Goal: Transaction & Acquisition: Book appointment/travel/reservation

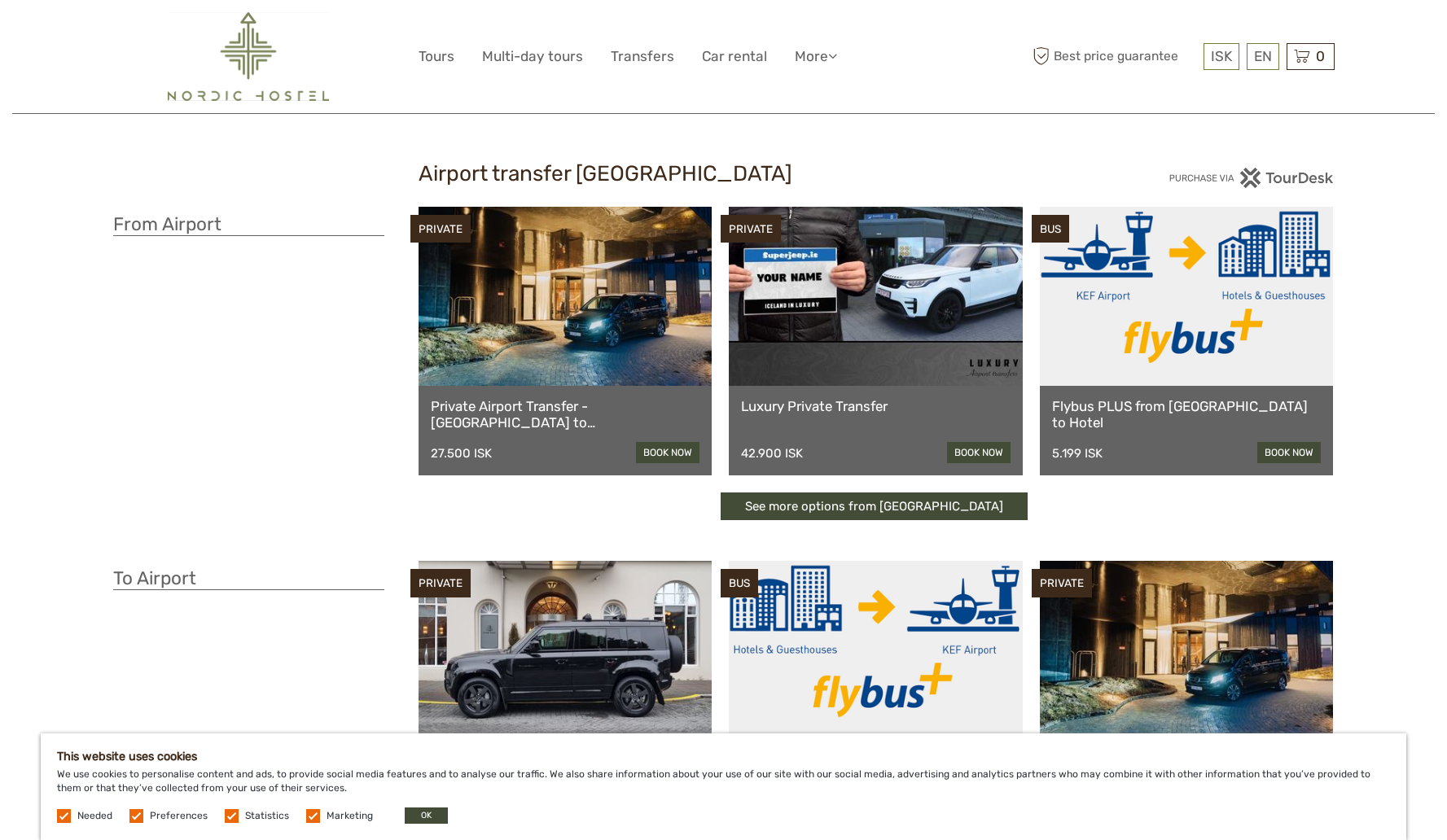
click at [1208, 358] on link at bounding box center [1187, 296] width 294 height 179
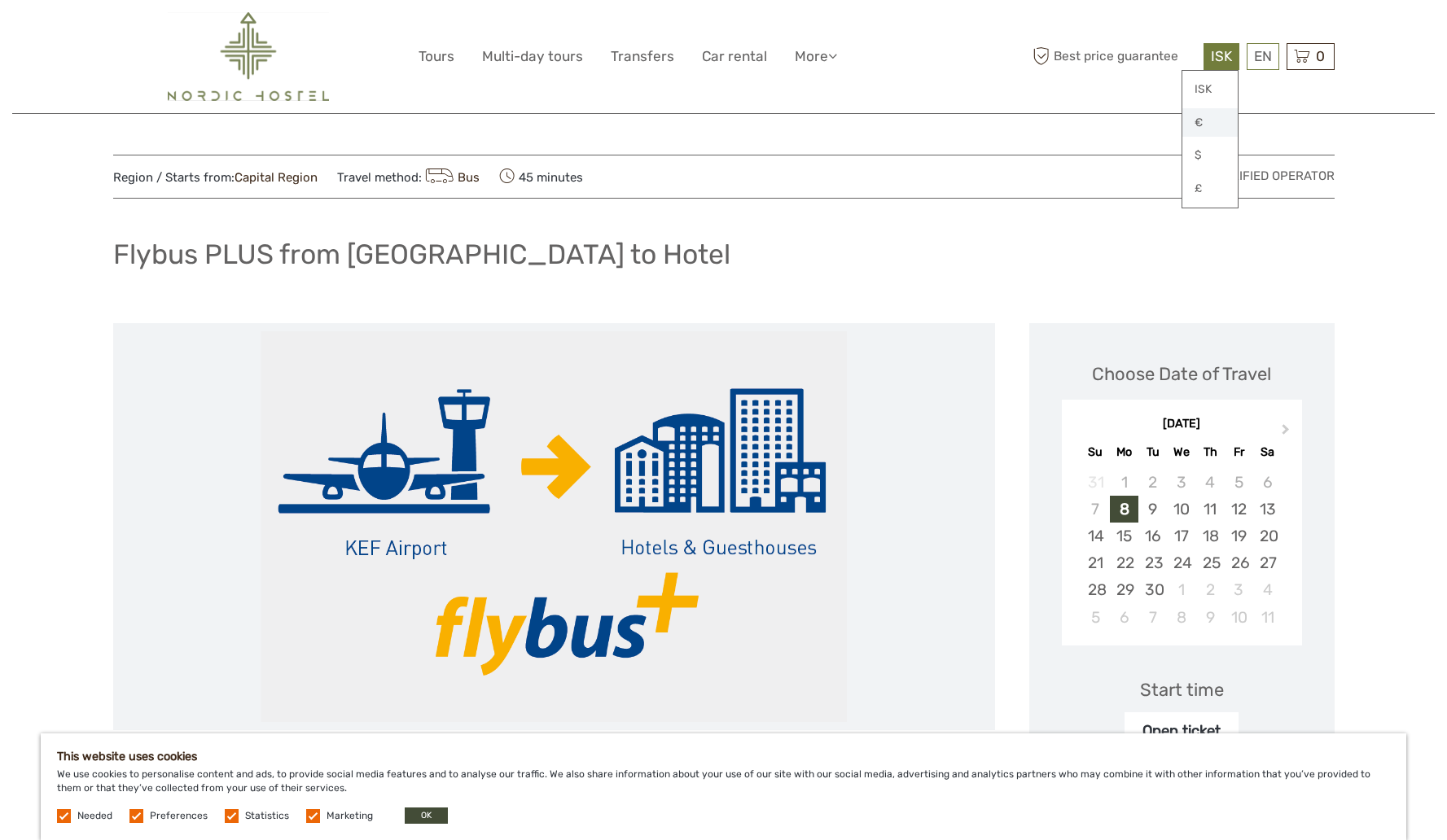
click at [1216, 124] on link "€" at bounding box center [1210, 123] width 55 height 30
click at [1253, 90] on link "English" at bounding box center [1243, 89] width 69 height 30
click at [1182, 511] on div "10" at bounding box center [1181, 509] width 29 height 27
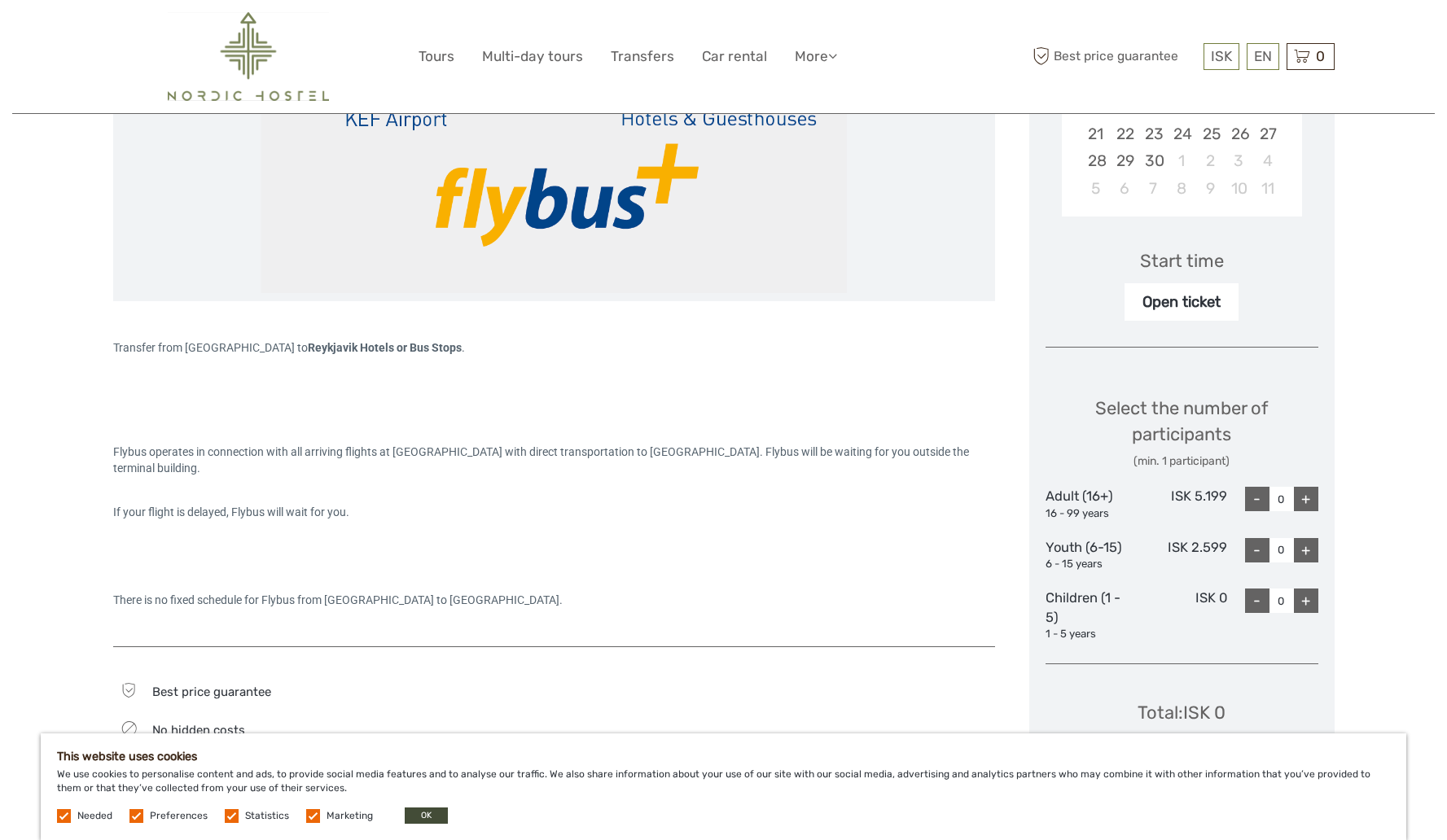
scroll to position [432, 0]
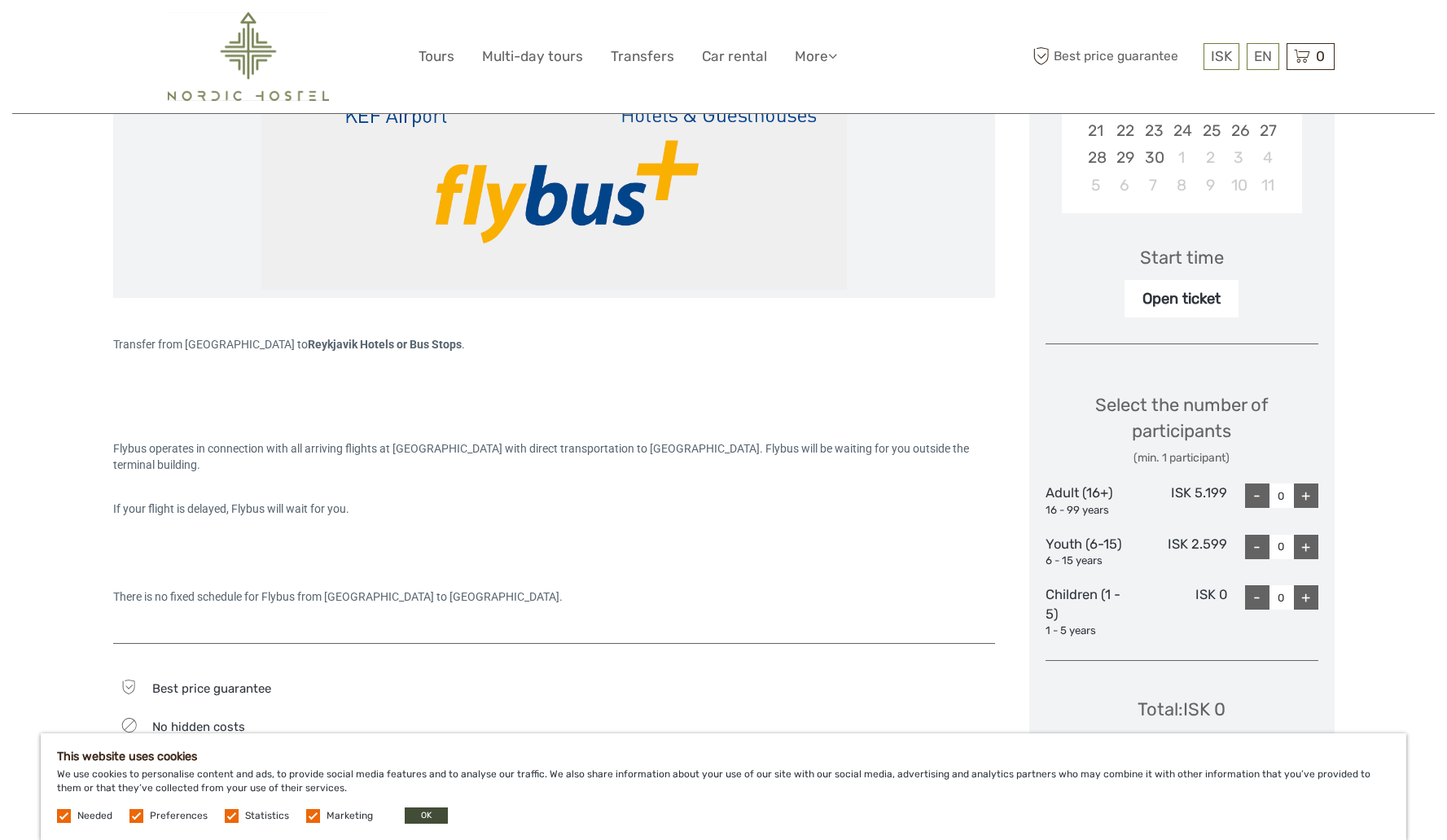
click at [1160, 300] on div "Open ticket" at bounding box center [1182, 298] width 114 height 37
click at [1311, 498] on div "+" at bounding box center [1305, 496] width 25 height 25
type input "2"
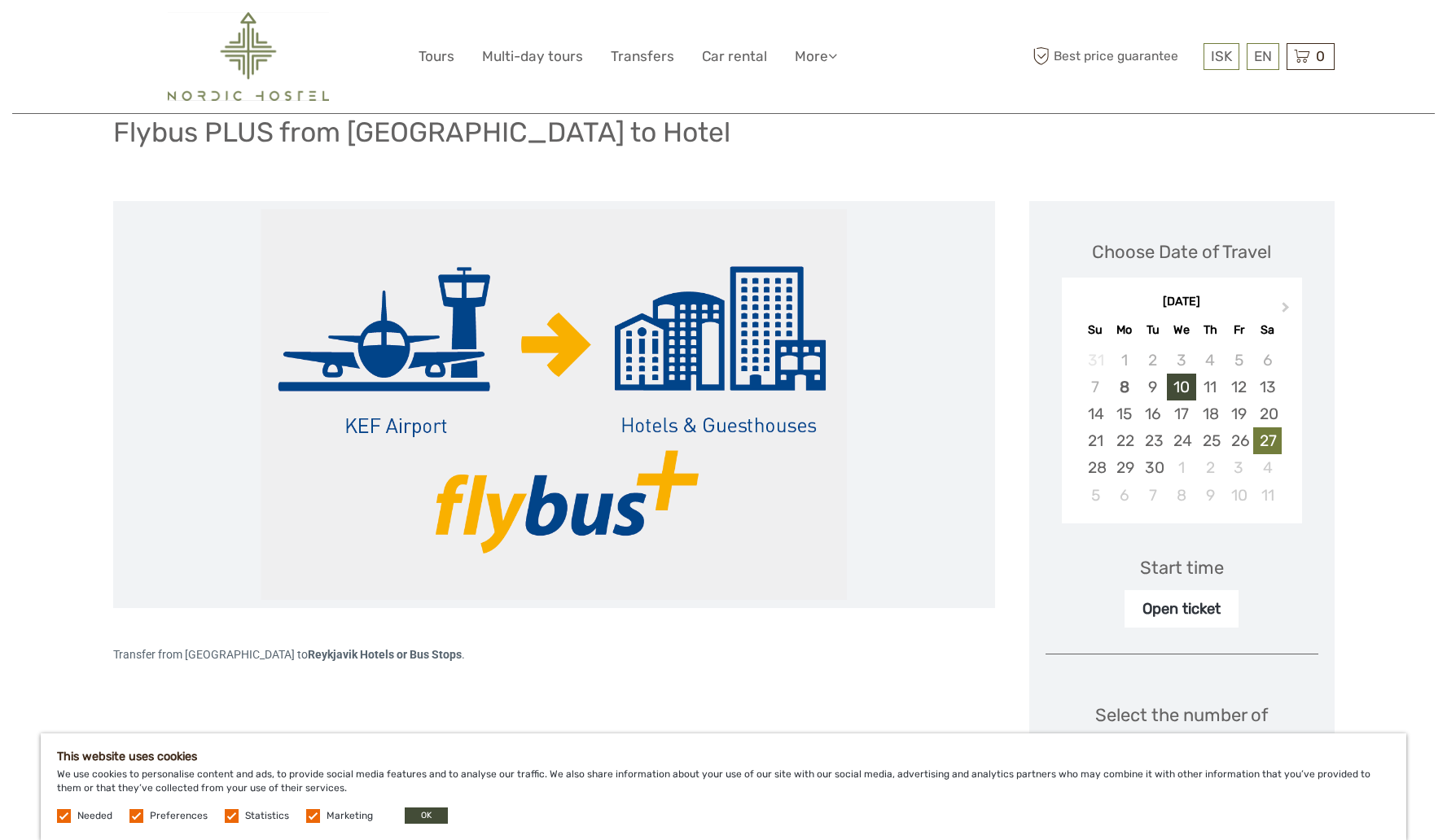
scroll to position [116, 0]
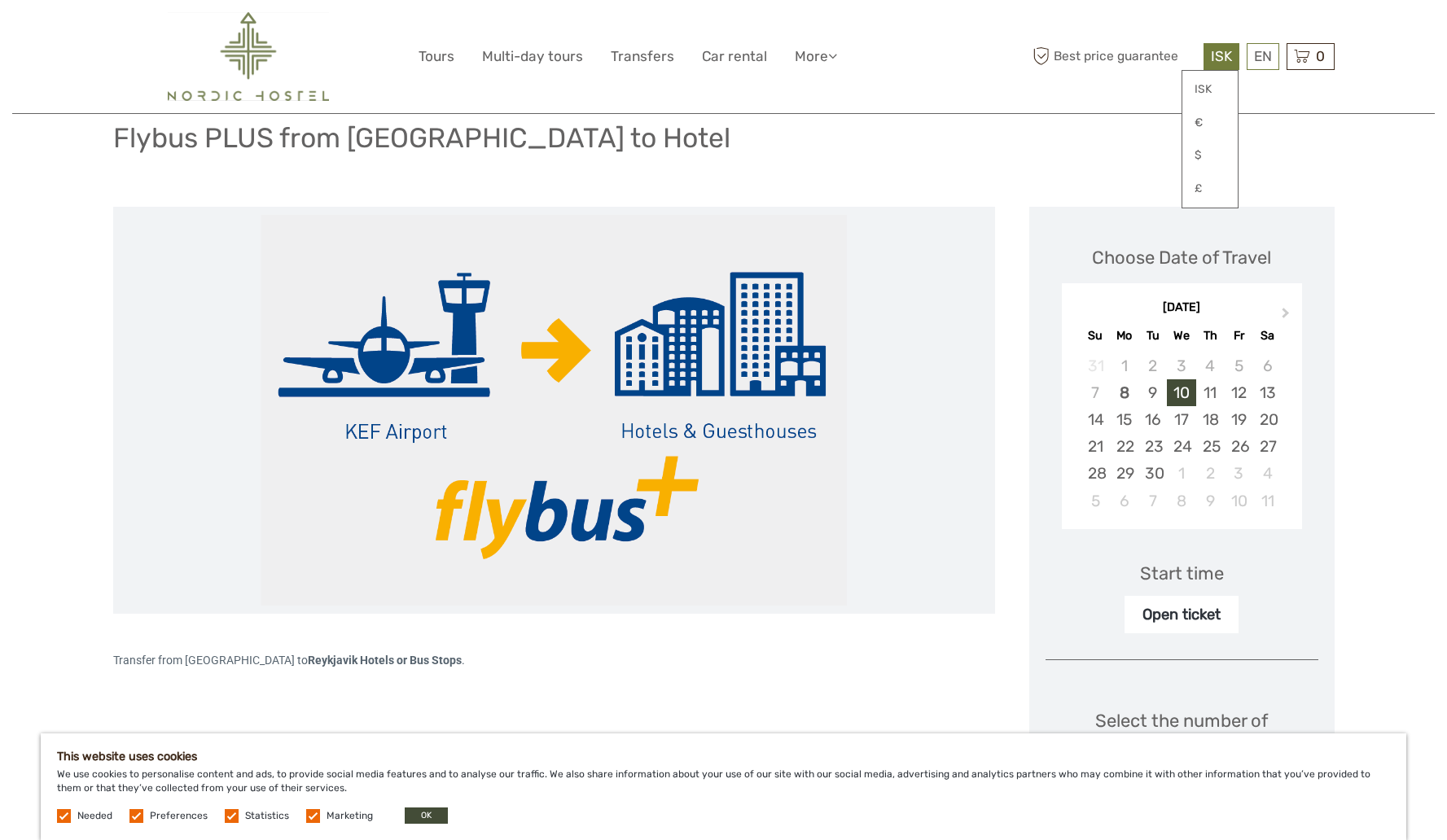
click at [1222, 63] on span "ISK" at bounding box center [1221, 56] width 21 height 16
click at [1216, 129] on link "€" at bounding box center [1210, 123] width 55 height 30
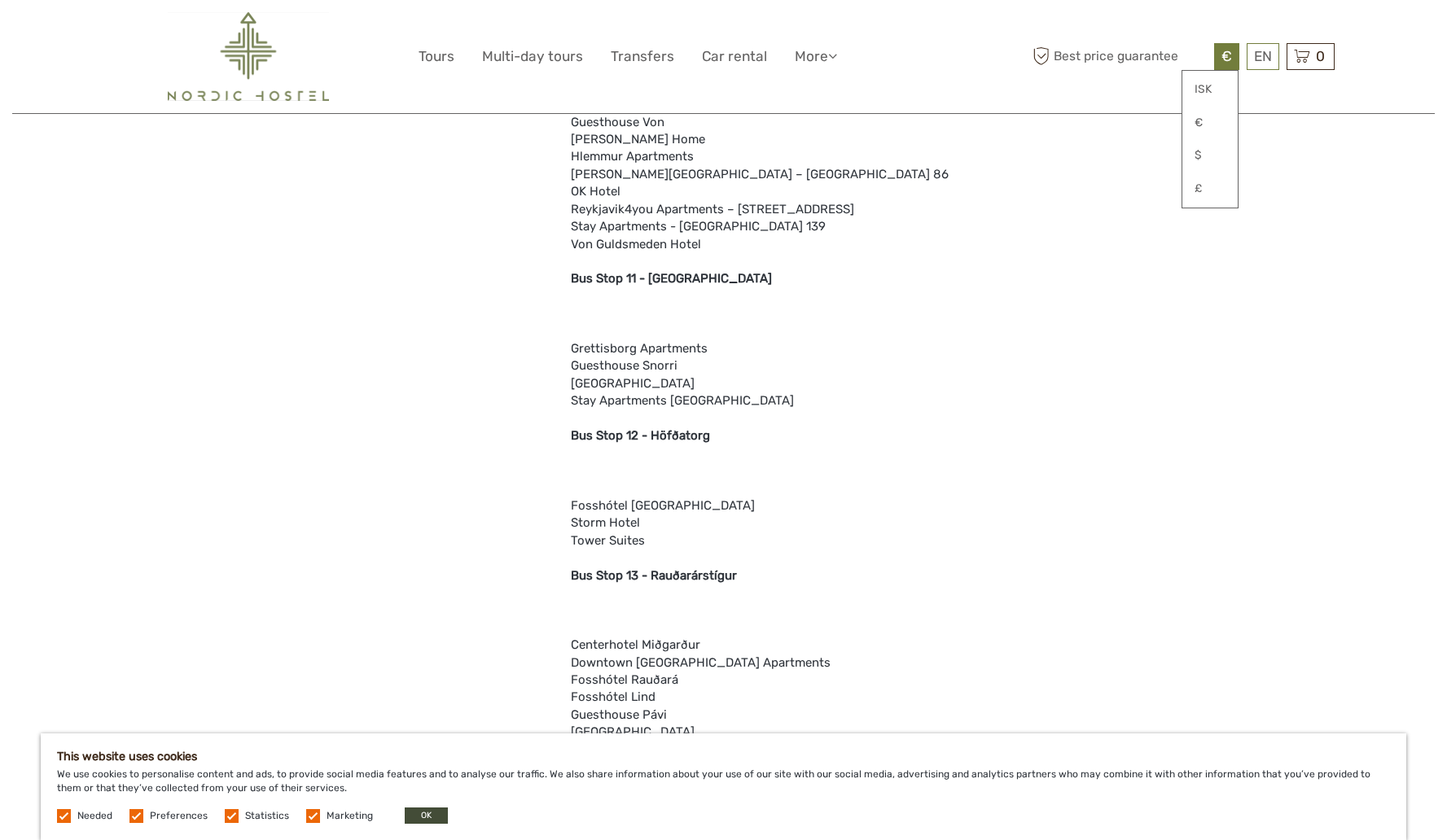
scroll to position [3210, 0]
click at [614, 403] on div "Attention We drop off at the majority of city hotels either directly or at one …" at bounding box center [782, 160] width 424 height 4200
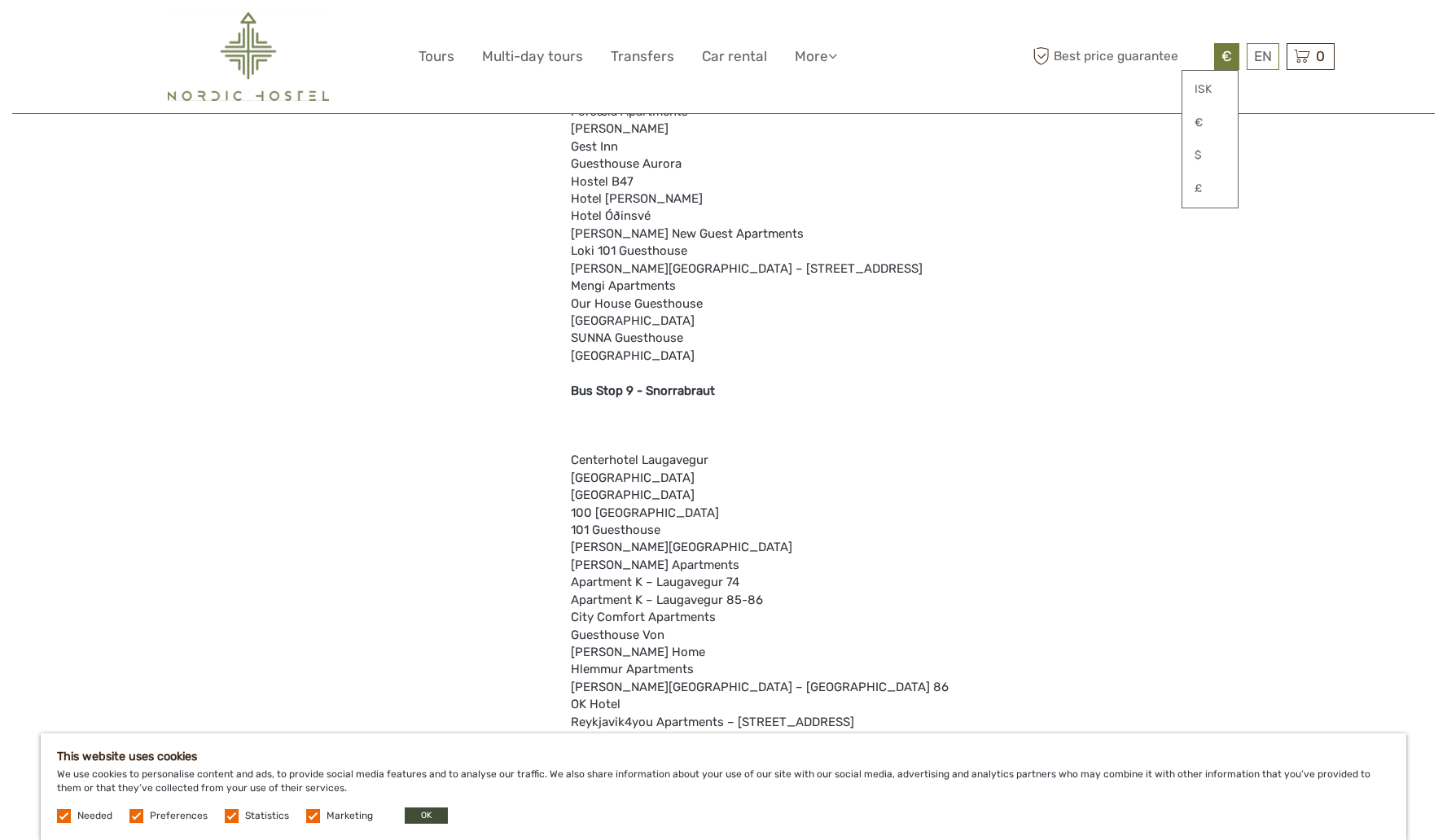
scroll to position [2675, 0]
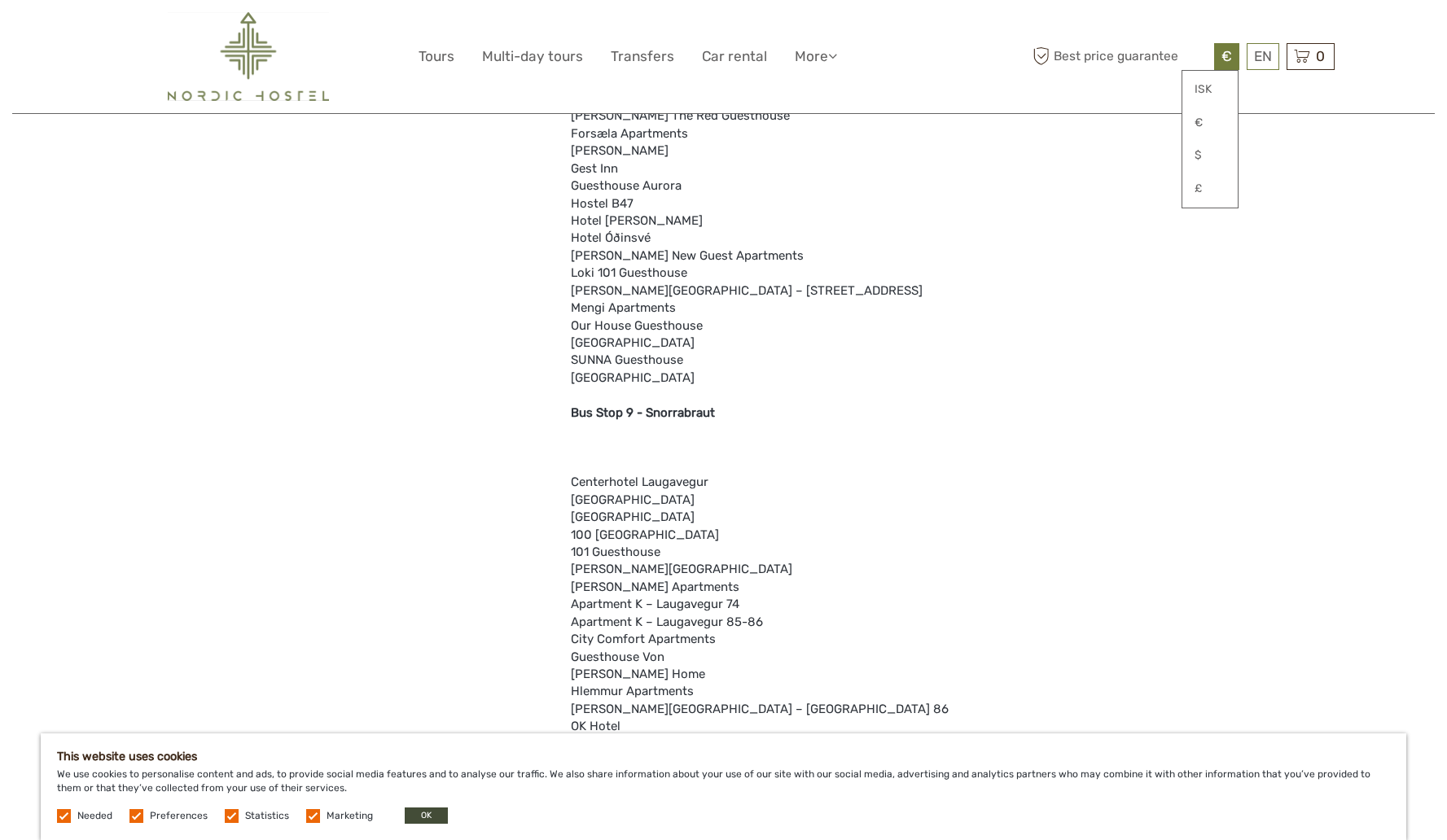
click at [1226, 60] on span "€" at bounding box center [1227, 56] width 10 height 16
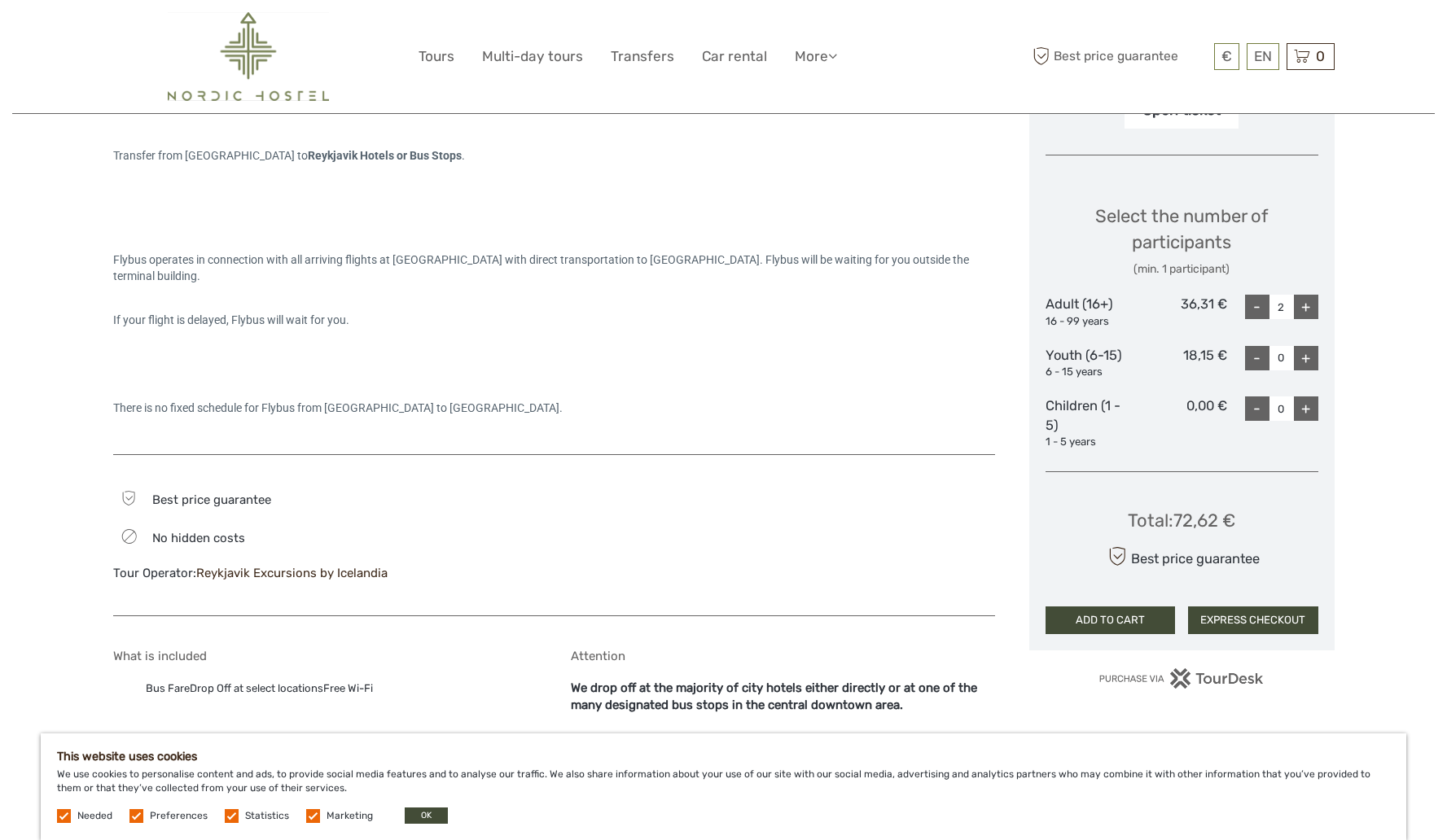
scroll to position [635, 0]
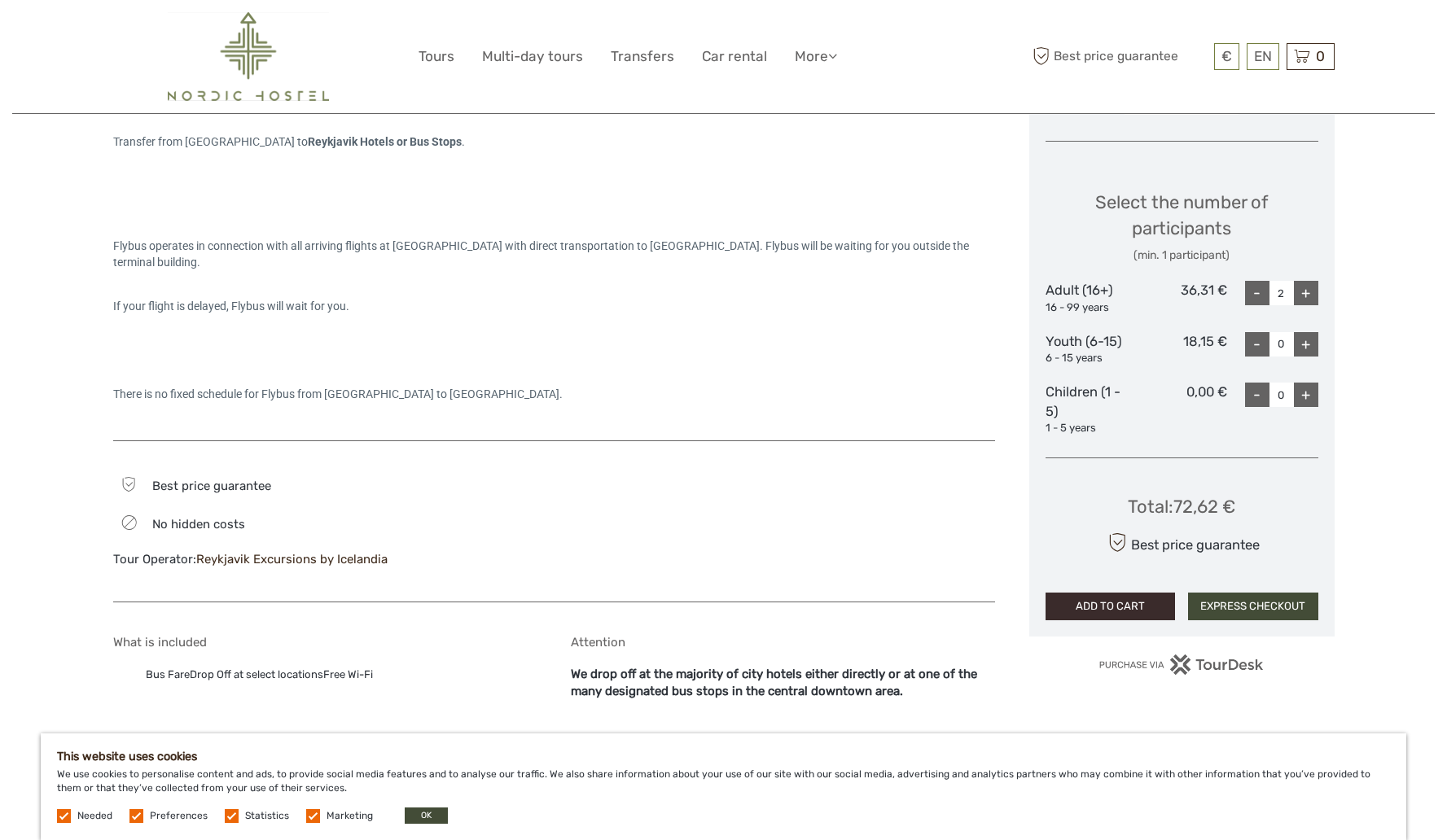
click at [1132, 607] on button "ADD TO CART" at bounding box center [1110, 606] width 131 height 28
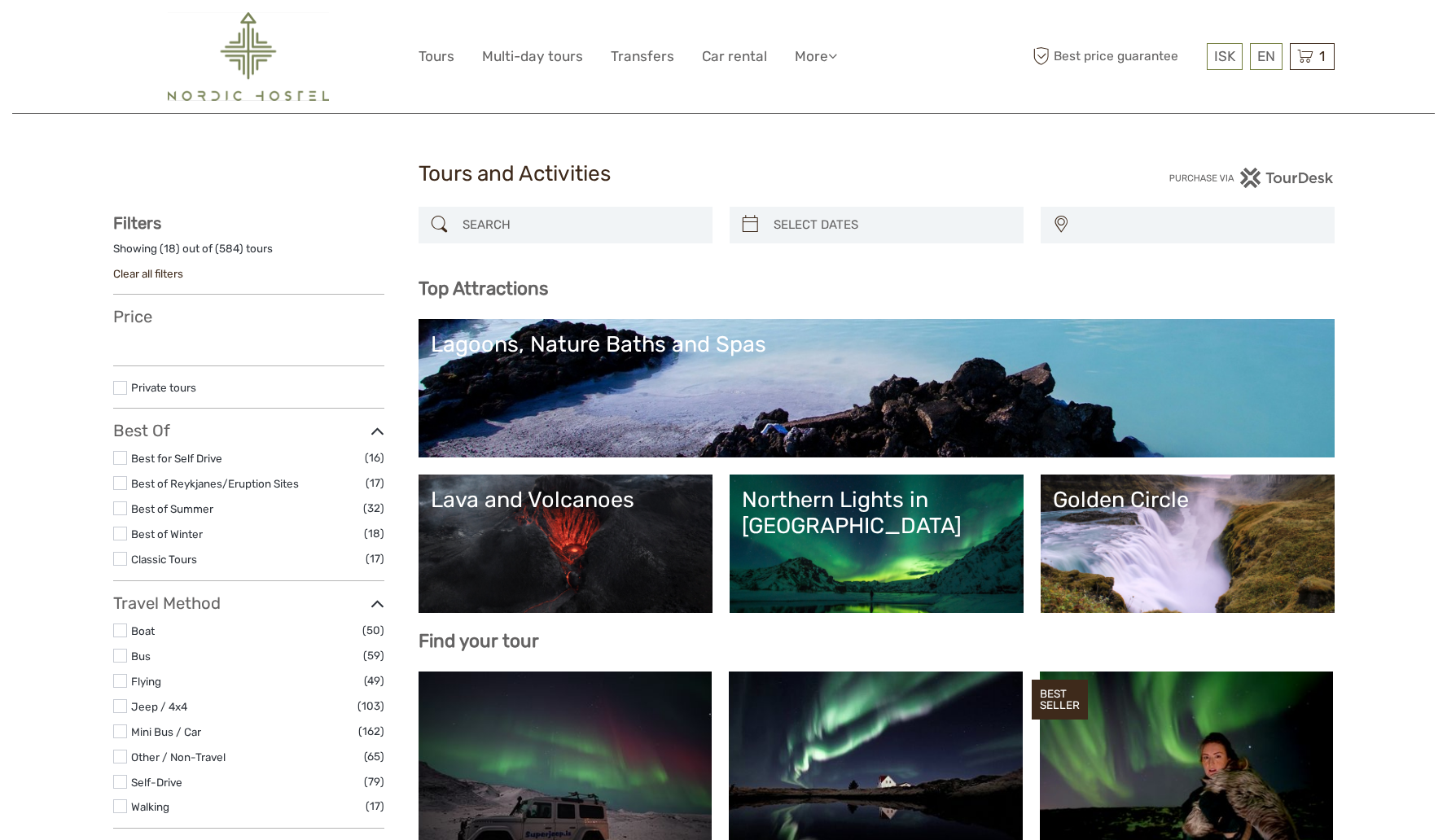
select select
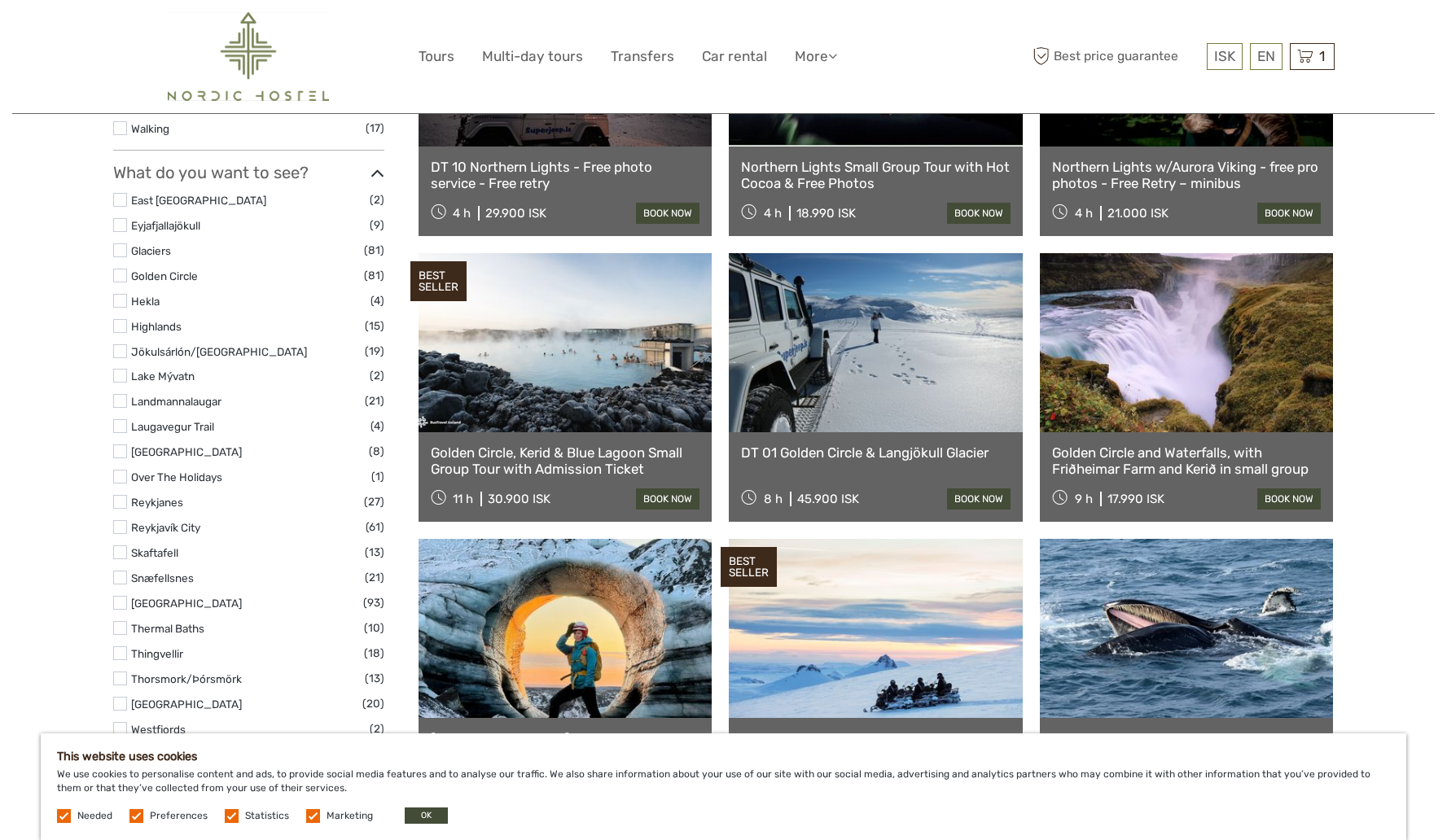
scroll to position [708, 0]
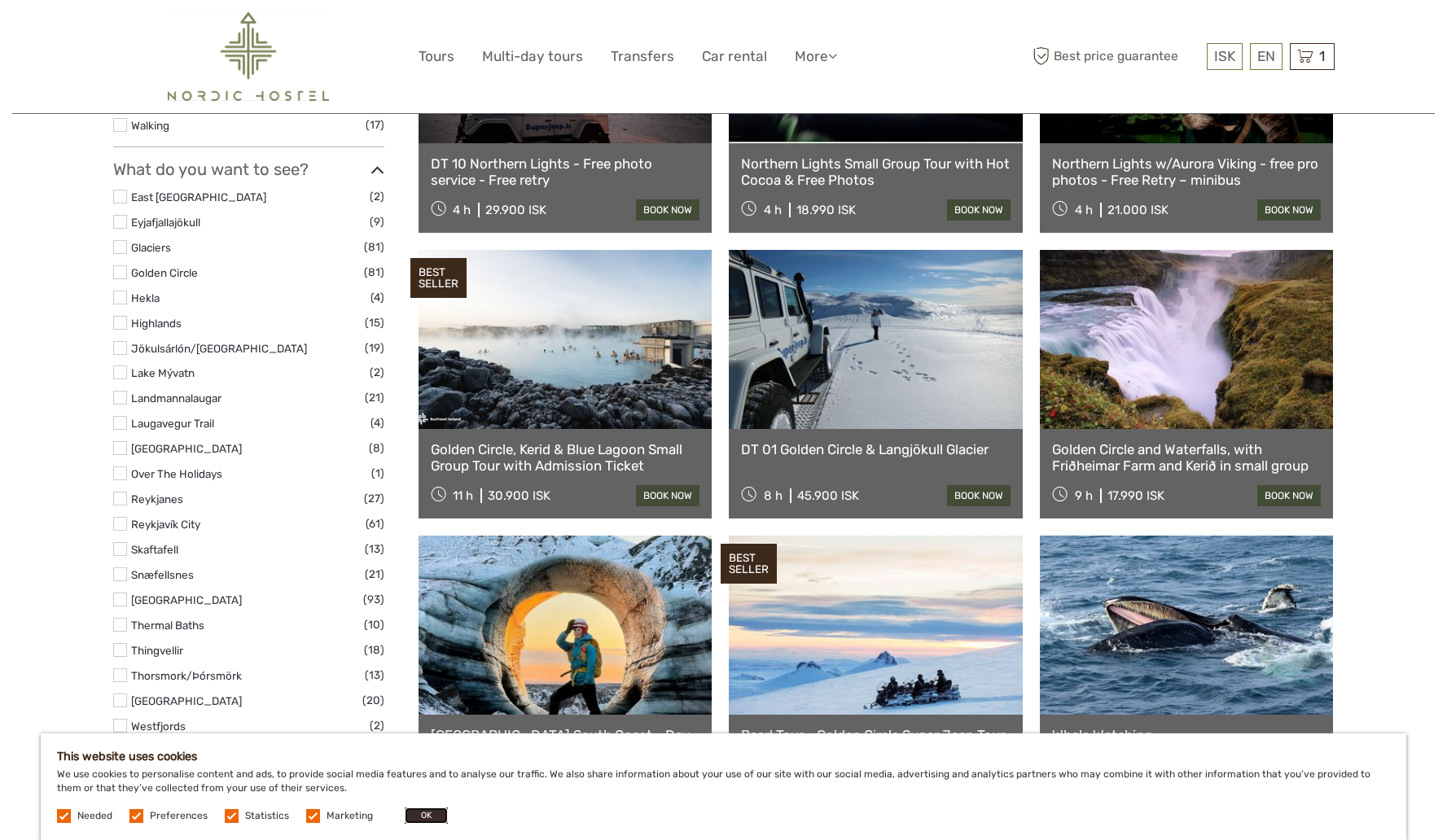
click at [424, 819] on button "OK" at bounding box center [426, 815] width 43 height 16
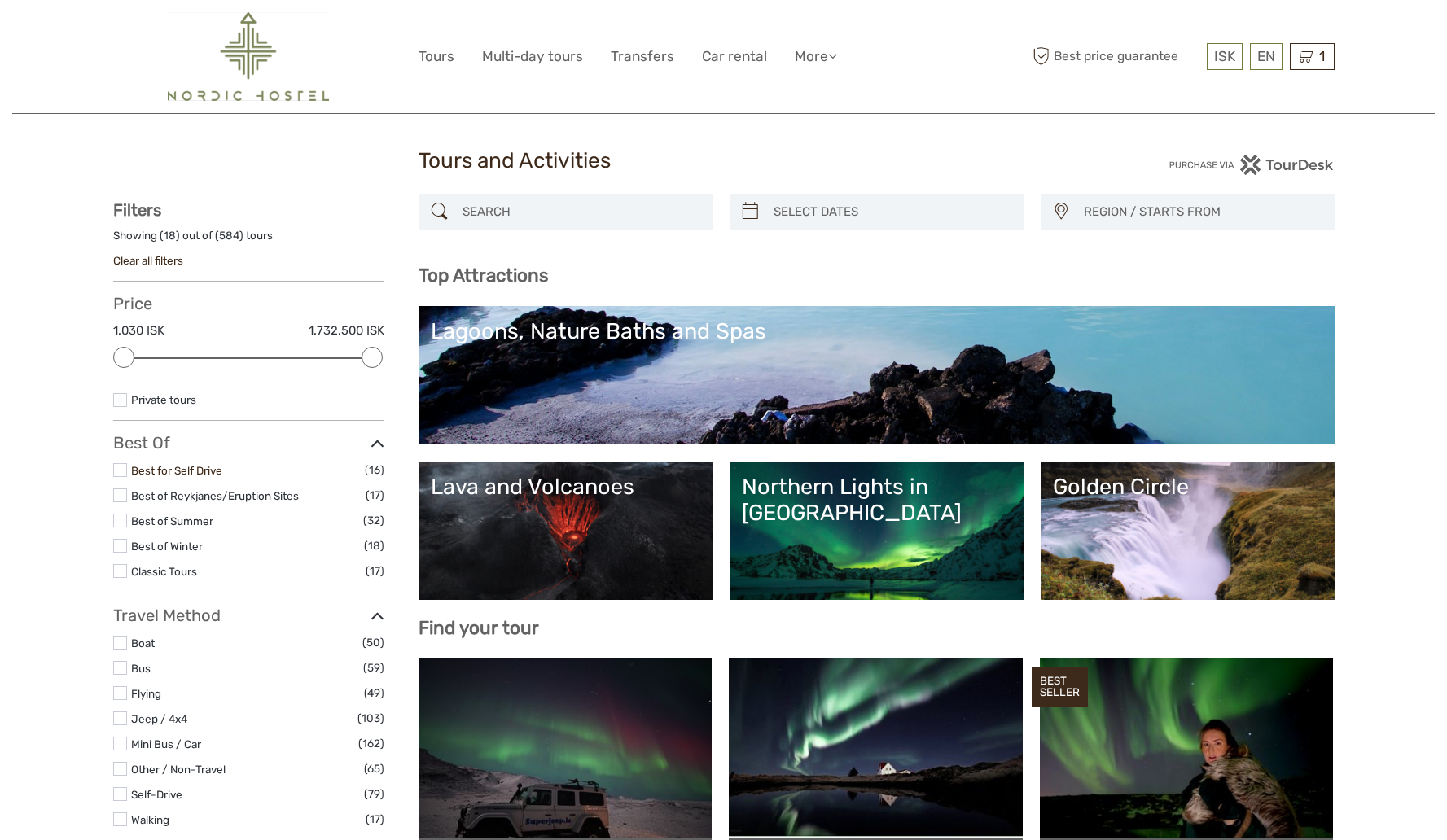
scroll to position [0, 0]
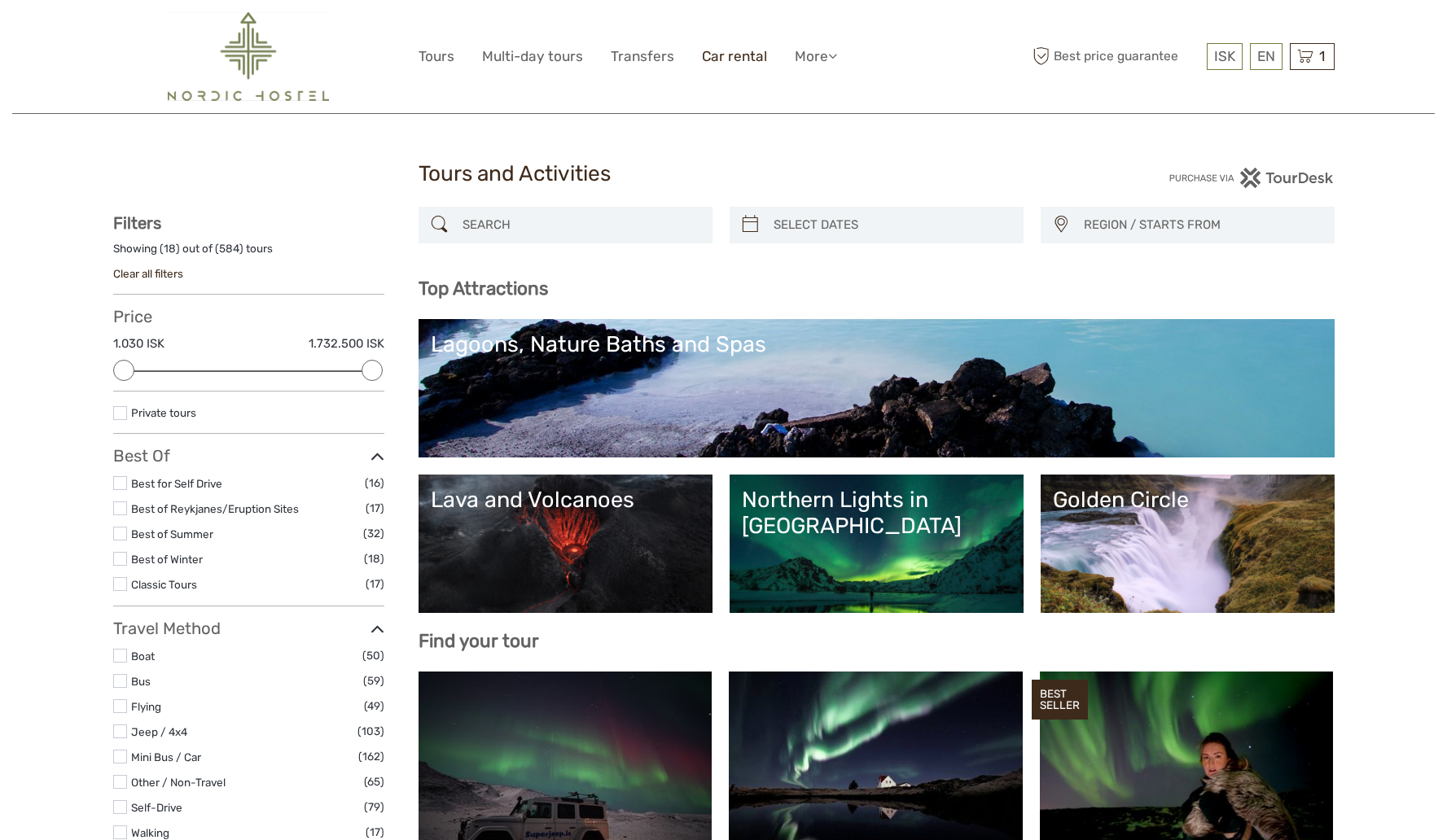
click at [734, 58] on link "Car rental" at bounding box center [734, 57] width 65 height 24
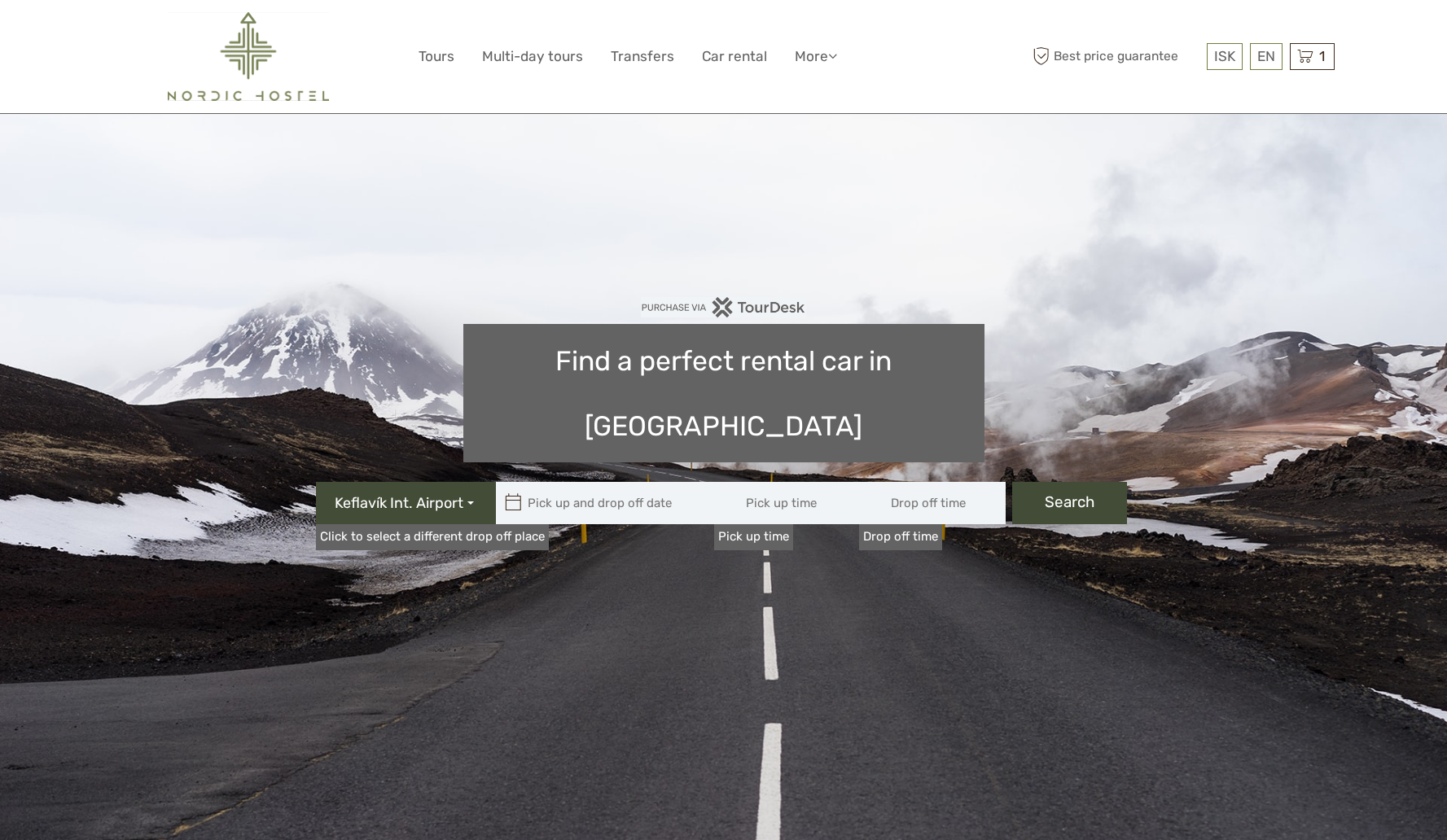
type input "08:00"
click at [818, 56] on link "More" at bounding box center [816, 57] width 42 height 24
